Goal: Transaction & Acquisition: Download file/media

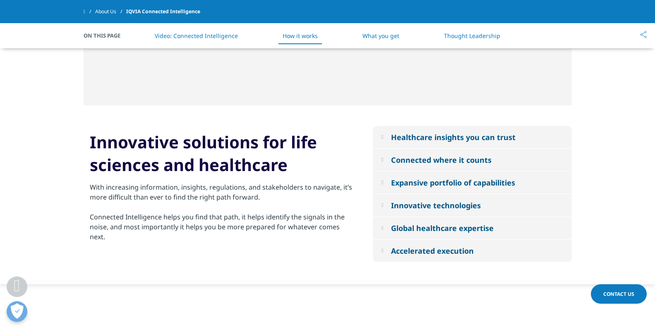
scroll to position [703, 0]
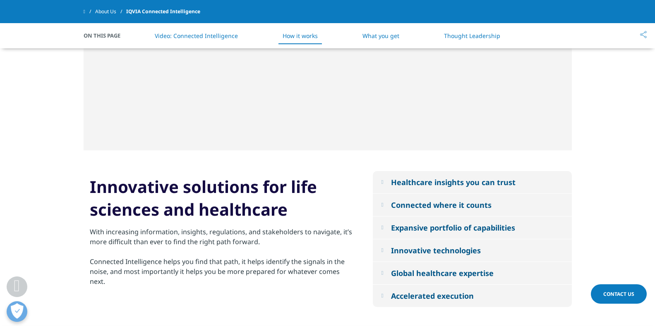
click at [382, 182] on em at bounding box center [382, 182] width 2 height 5
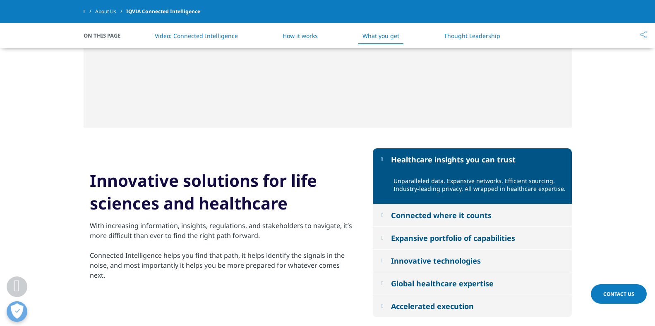
scroll to position [745, 0]
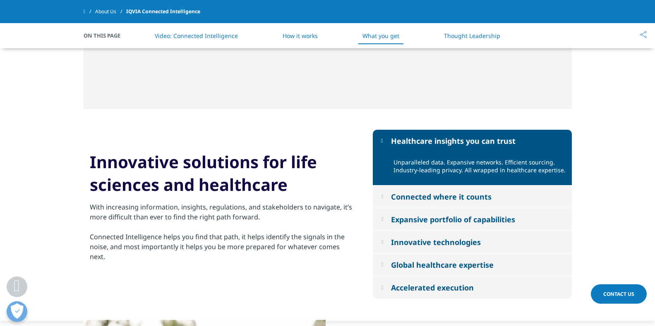
click at [381, 198] on em at bounding box center [382, 196] width 2 height 5
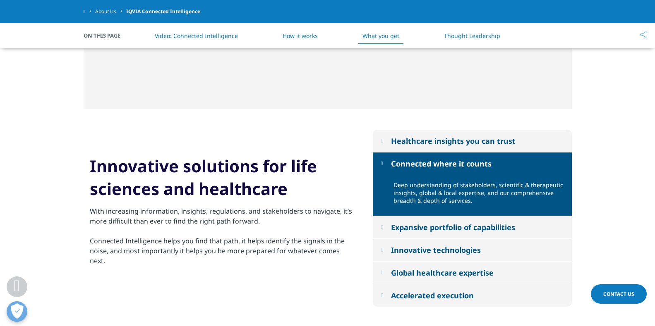
scroll to position [786, 0]
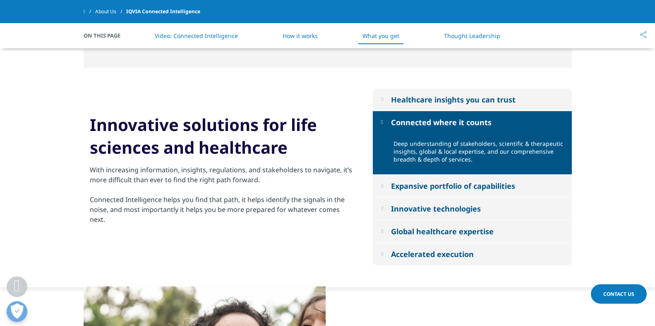
click at [383, 187] on em at bounding box center [382, 185] width 2 height 5
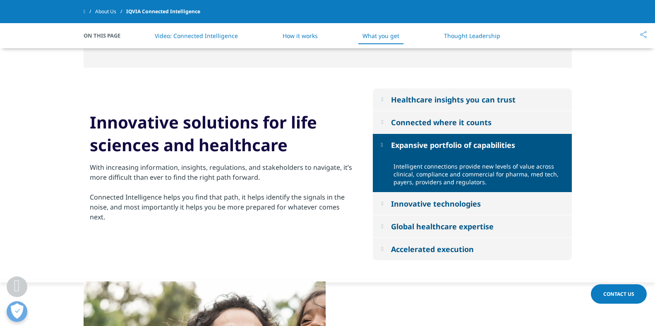
click at [383, 201] on em at bounding box center [382, 203] width 2 height 5
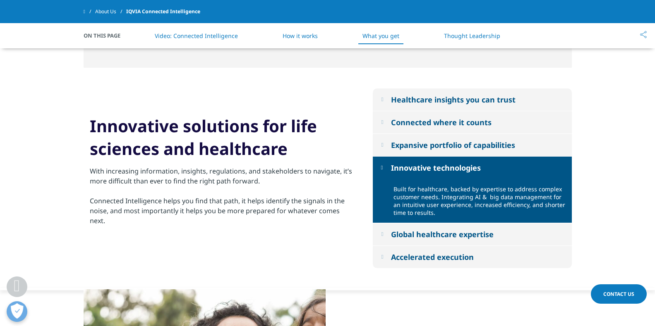
click at [383, 234] on em at bounding box center [382, 234] width 2 height 5
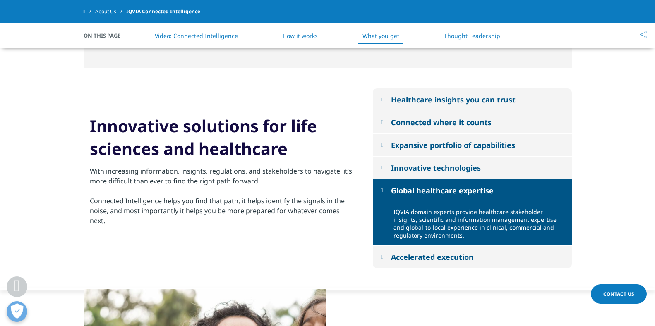
scroll to position [828, 0]
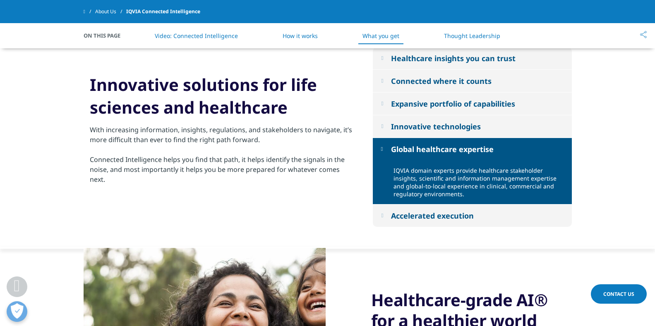
click at [383, 215] on em at bounding box center [382, 215] width 2 height 5
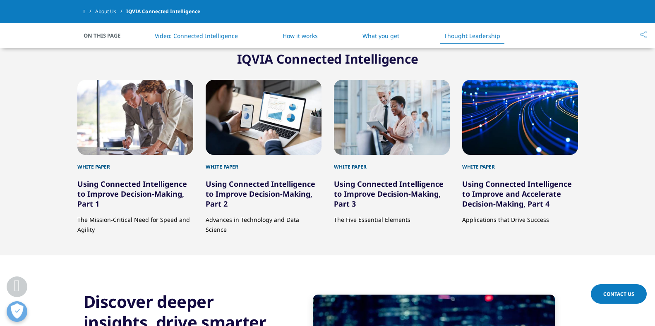
scroll to position [1490, 0]
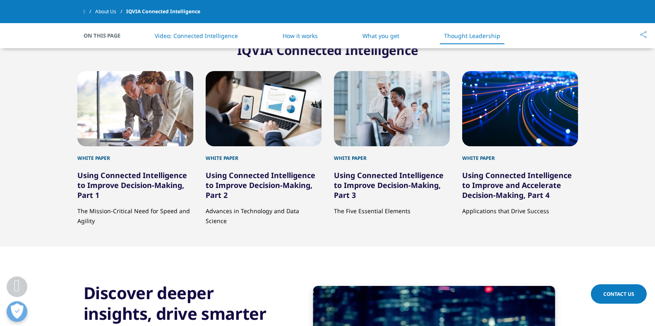
click at [111, 178] on link "Using Connected Intelligence to Improve Decision-Making, Part 1" at bounding box center [132, 185] width 110 height 30
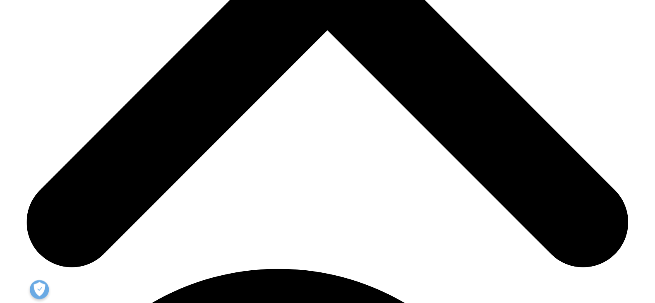
scroll to position [331, 0]
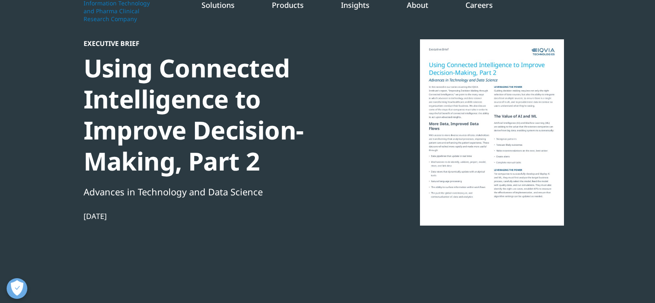
click at [444, 108] on div at bounding box center [492, 132] width 160 height 186
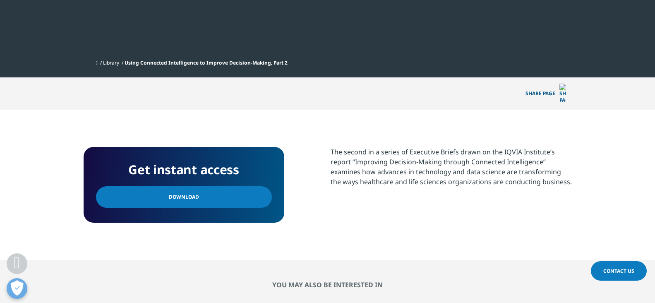
click at [183, 192] on span "Download" at bounding box center [184, 196] width 30 height 9
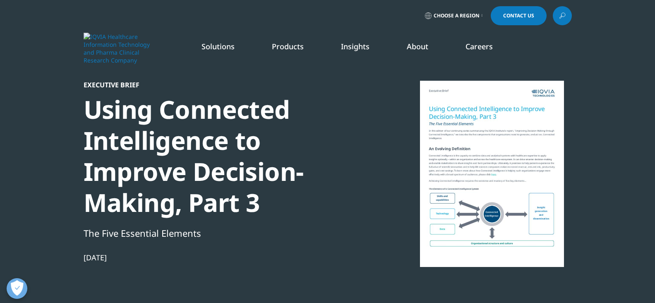
click at [468, 148] on div at bounding box center [492, 174] width 160 height 186
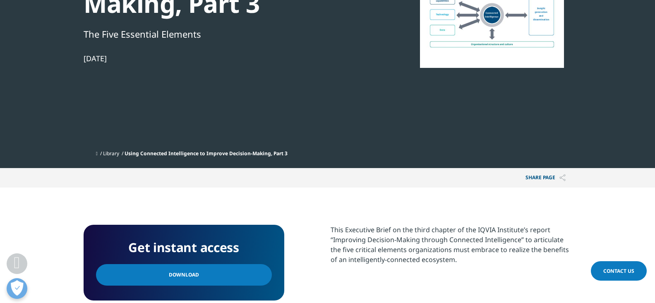
scroll to position [248, 0]
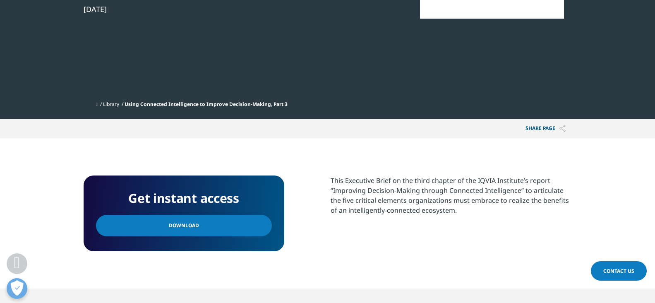
click at [171, 224] on span "Download" at bounding box center [184, 225] width 30 height 9
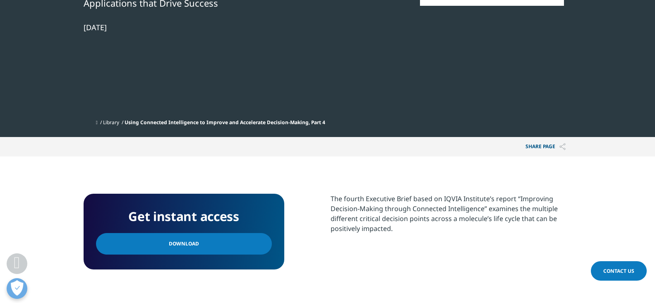
scroll to position [290, 0]
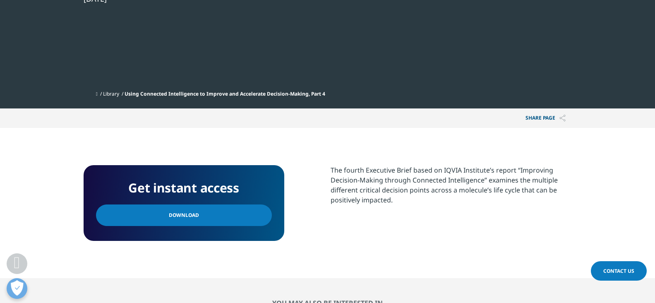
click at [185, 215] on span "Download" at bounding box center [184, 215] width 30 height 9
